Goal: Understand process/instructions

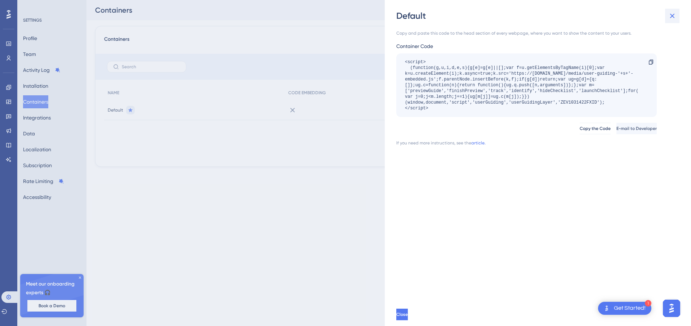
click at [674, 14] on icon at bounding box center [672, 16] width 9 height 9
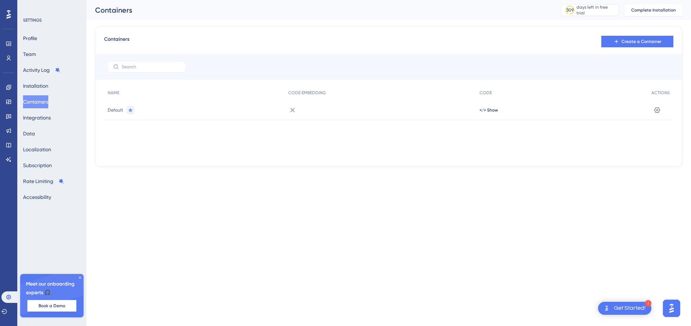
click at [674, 304] on img "Open AI Assistant Launcher" at bounding box center [671, 307] width 13 height 13
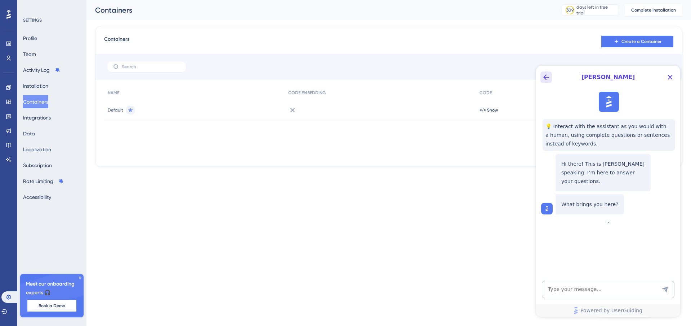
click at [548, 76] on icon "Back Button" at bounding box center [546, 77] width 9 height 9
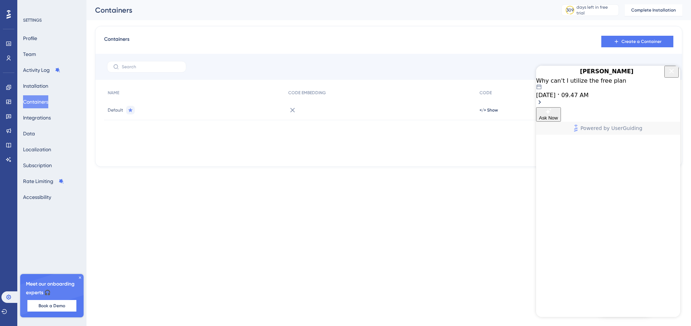
click at [671, 75] on icon "Close Button" at bounding box center [672, 71] width 9 height 9
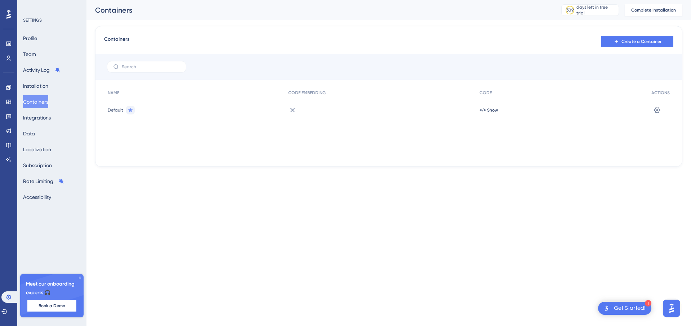
click at [666, 306] on img "Open AI Assistant Launcher" at bounding box center [671, 307] width 13 height 13
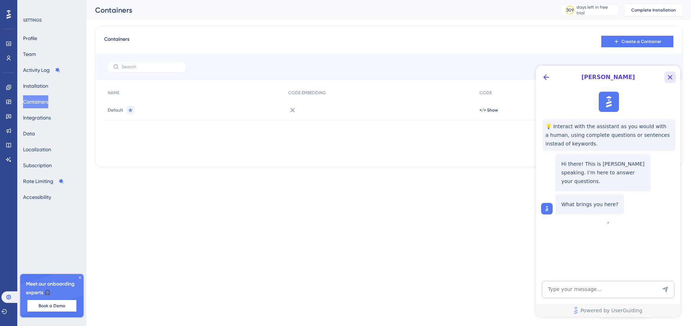
click at [668, 73] on icon "Close Button" at bounding box center [670, 77] width 9 height 9
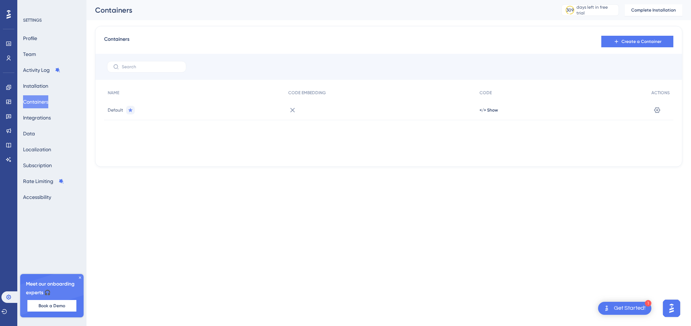
click at [626, 305] on div "Get Started!" at bounding box center [630, 308] width 32 height 8
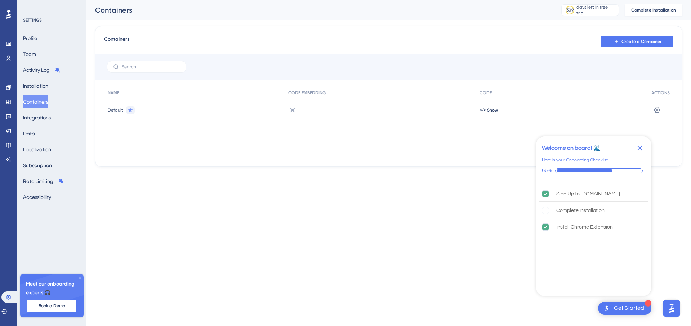
click at [674, 309] on img "Open AI Assistant Launcher" at bounding box center [671, 307] width 13 height 13
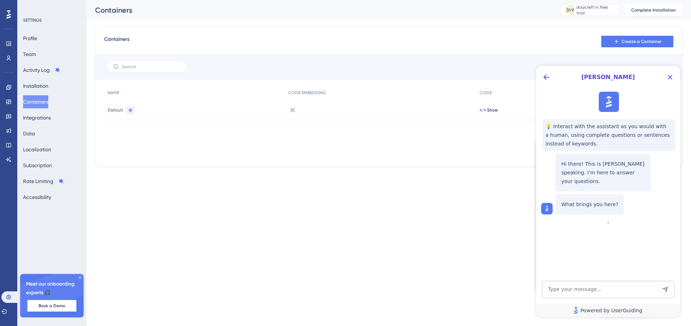
click at [674, 309] on link "Powered by UserGuiding" at bounding box center [608, 310] width 144 height 13
click at [554, 75] on span "[PERSON_NAME]" at bounding box center [609, 77] width 110 height 9
click at [545, 75] on icon "Back Button" at bounding box center [547, 77] width 6 height 6
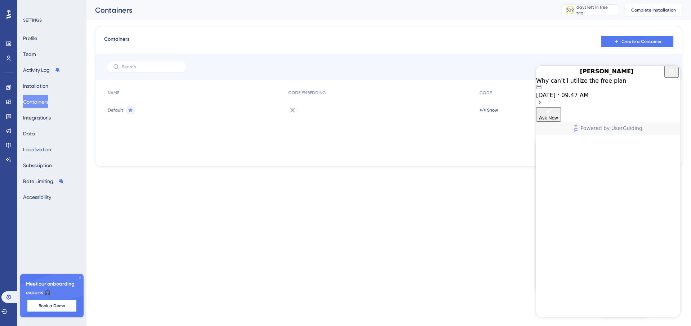
click at [668, 72] on button "Close Button" at bounding box center [672, 72] width 14 height 12
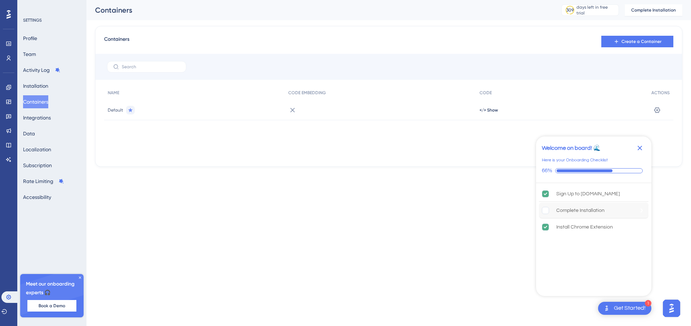
click at [561, 212] on div "Complete Installation" at bounding box center [581, 210] width 48 height 9
